Goal: Check status: Check status

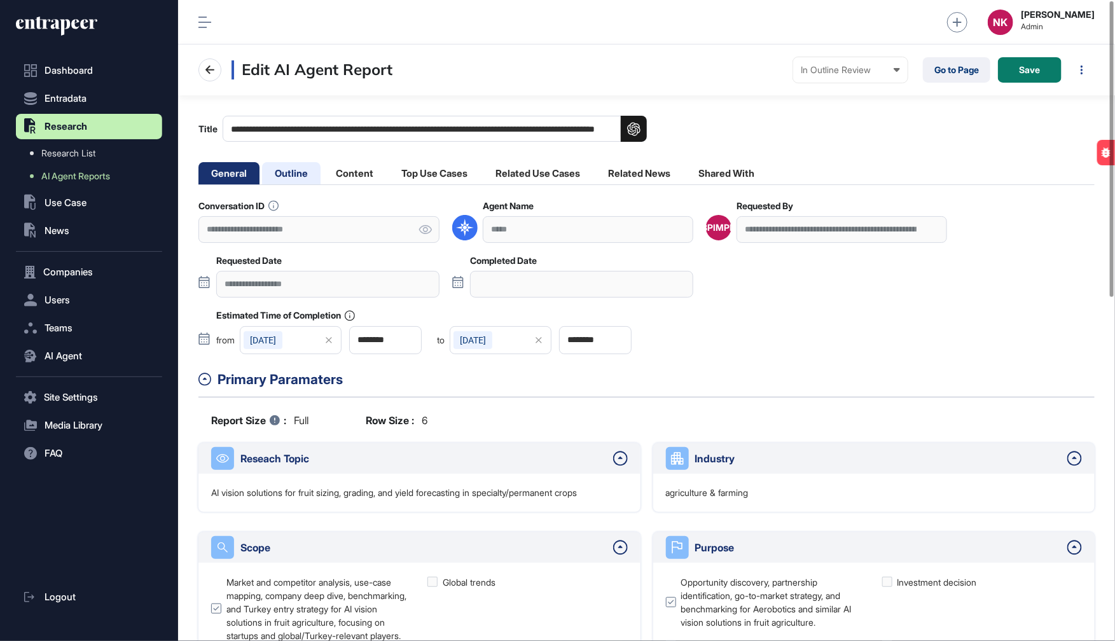
click at [291, 169] on li "Outline" at bounding box center [291, 173] width 59 height 22
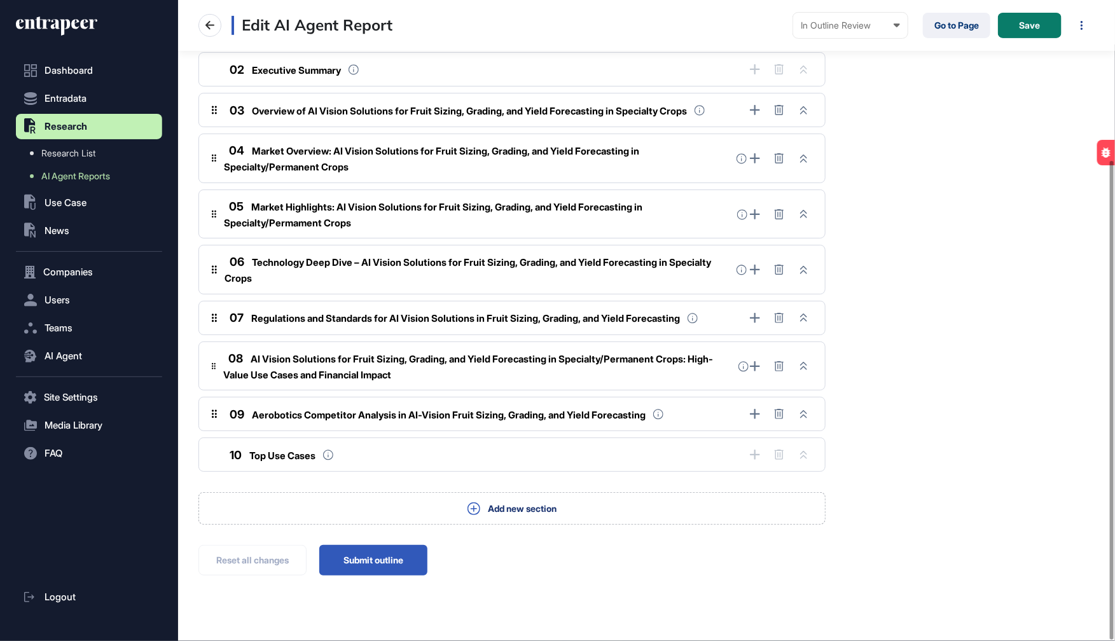
scroll to position [214, 0]
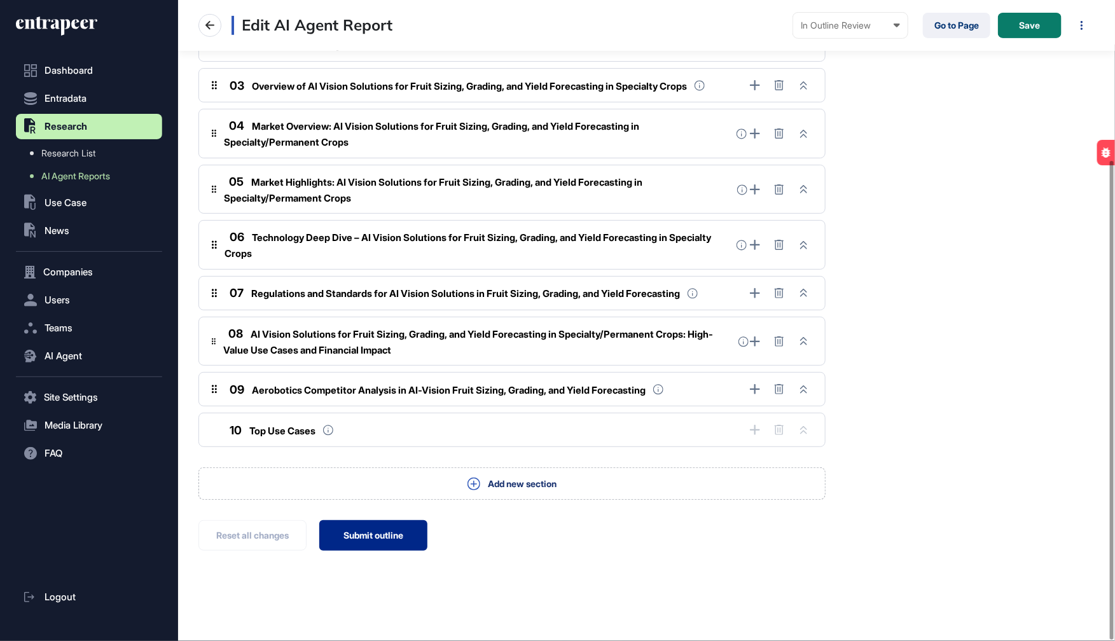
click at [386, 528] on button "Submit outline" at bounding box center [373, 535] width 108 height 31
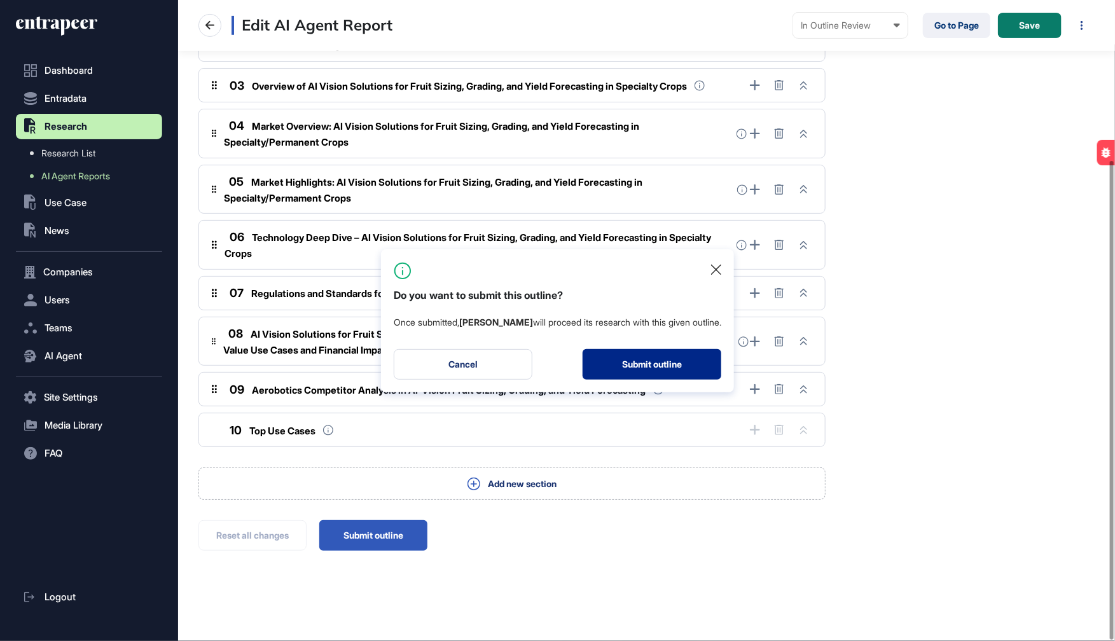
click at [632, 365] on button "Submit outline" at bounding box center [652, 364] width 139 height 31
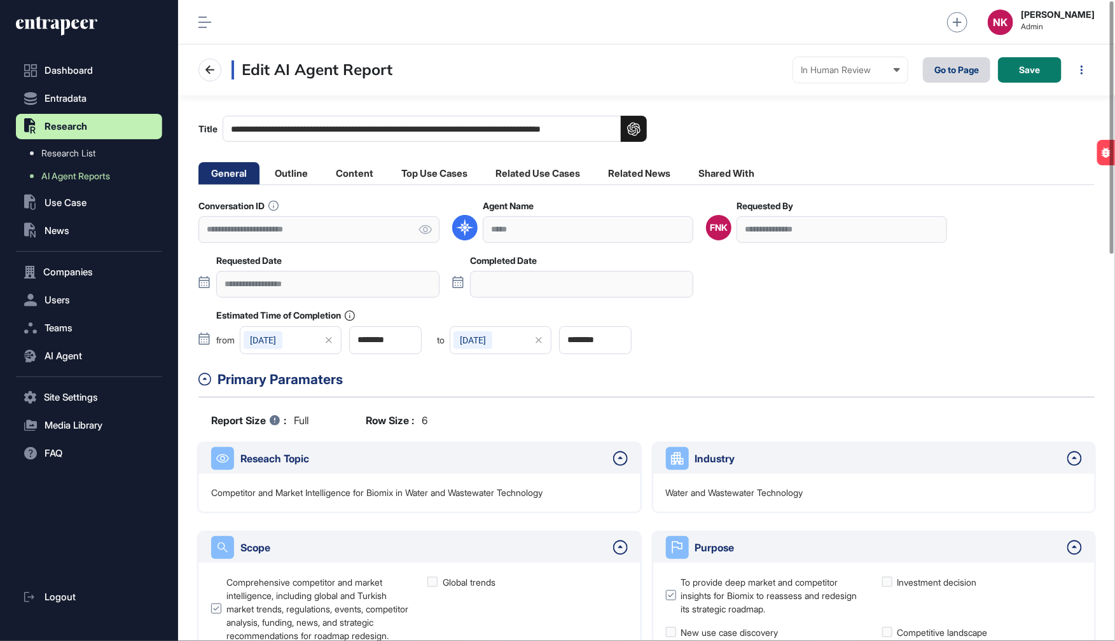
click at [952, 74] on link "Go to Page" at bounding box center [956, 69] width 67 height 25
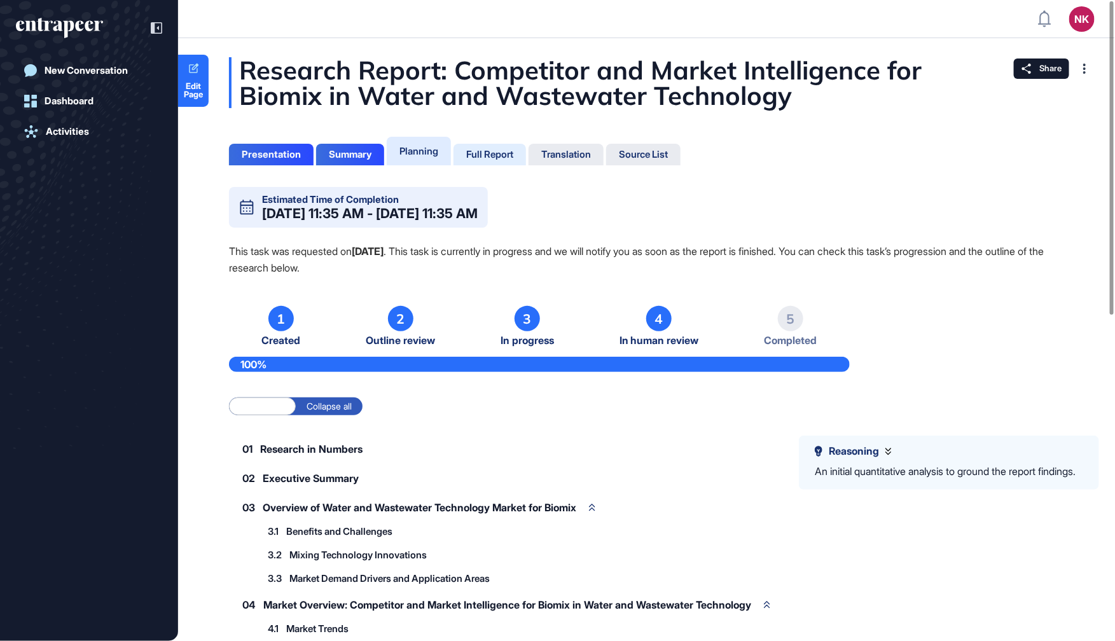
click at [502, 159] on div "Full Report" at bounding box center [489, 154] width 47 height 11
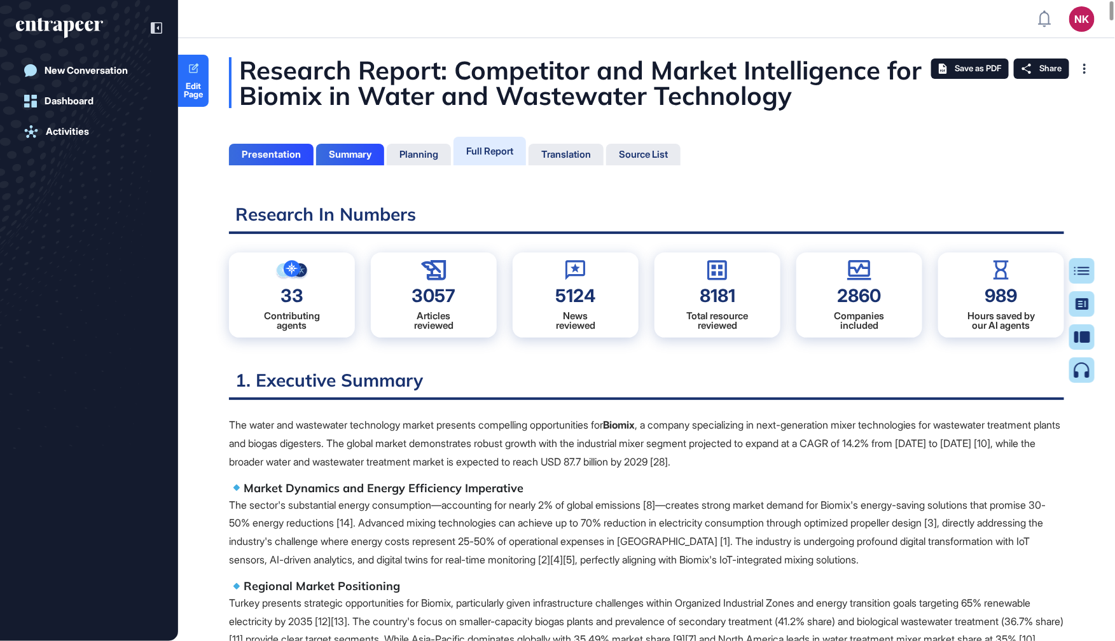
scroll to position [577, 3]
click at [1079, 270] on div "Table of Contents" at bounding box center [1041, 271] width 87 height 10
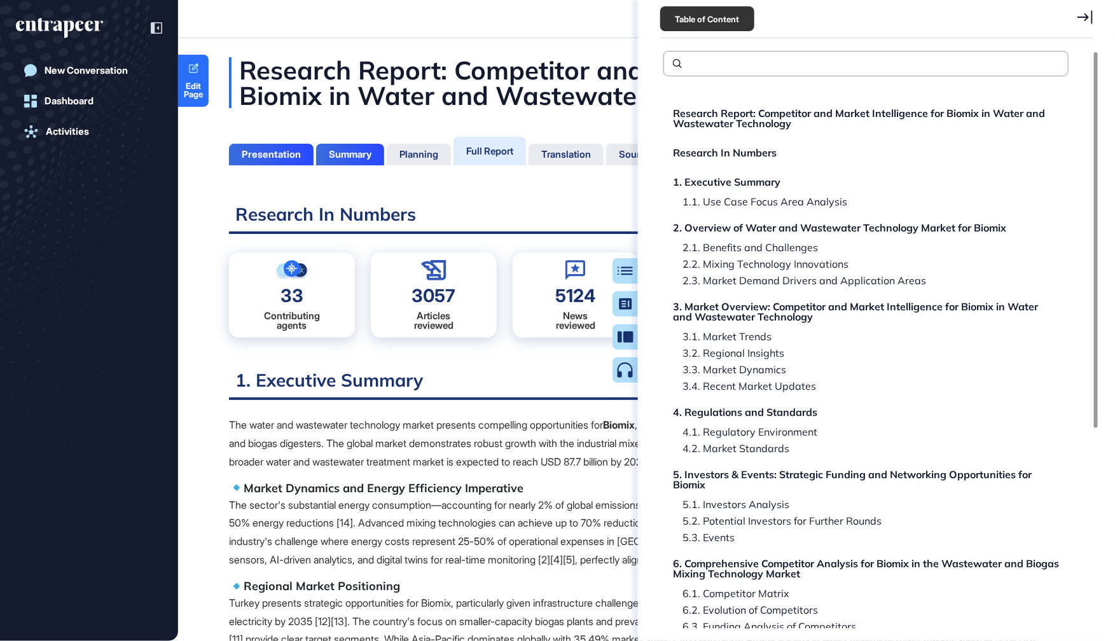
scroll to position [307, 0]
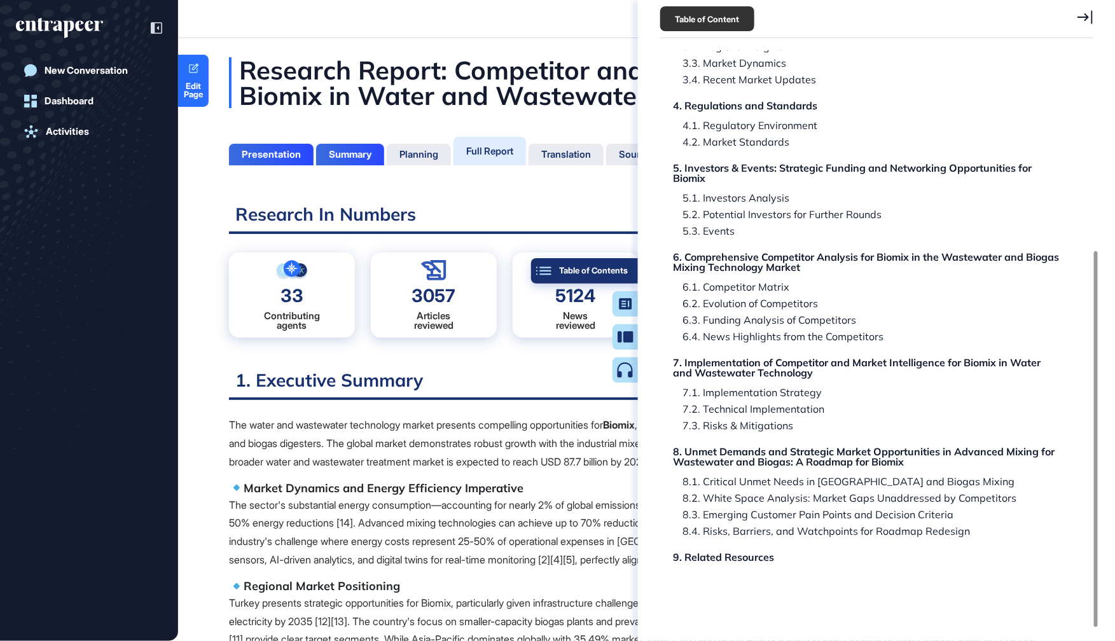
click at [630, 269] on button "Table of Contents" at bounding box center [584, 270] width 107 height 25
